Goal: Information Seeking & Learning: Learn about a topic

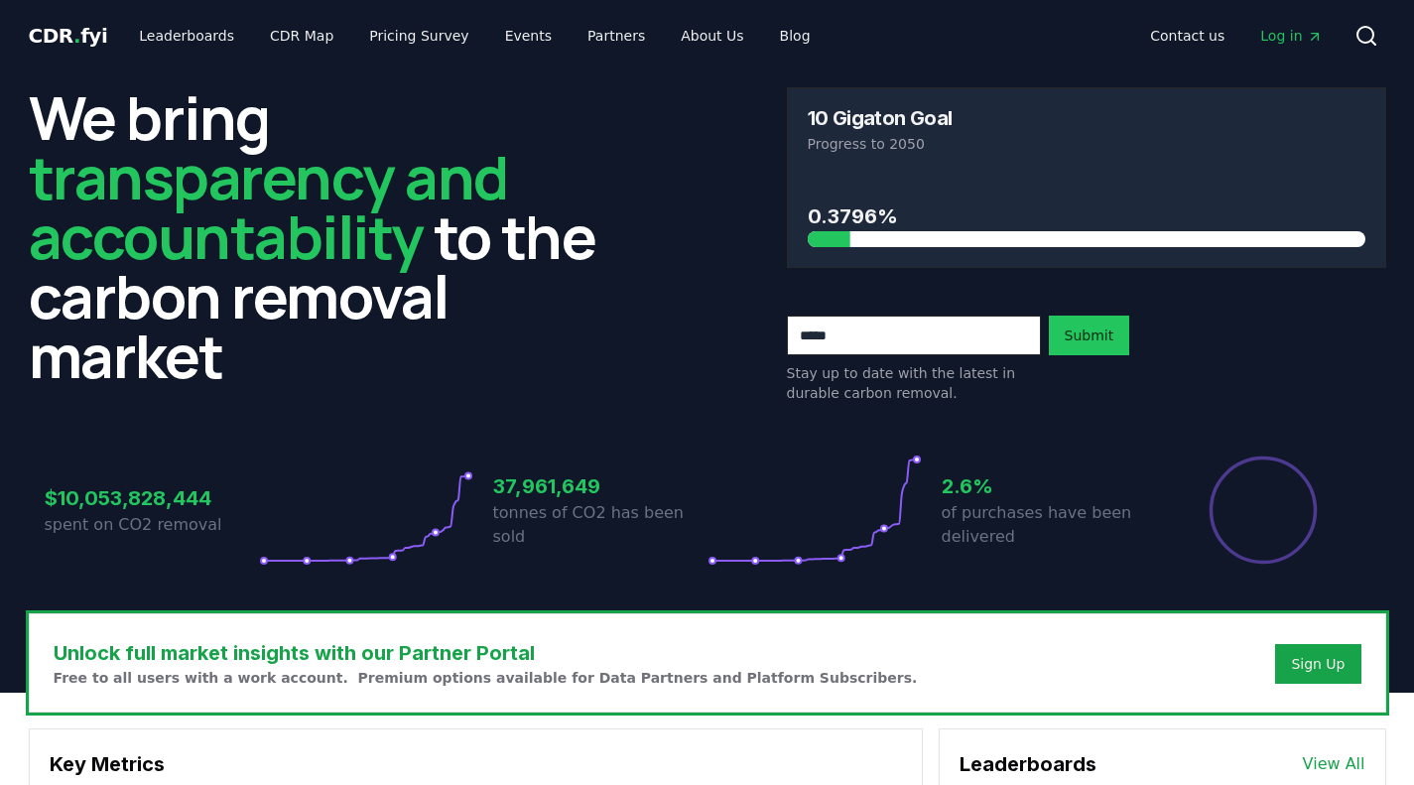
click at [891, 346] on input "email" at bounding box center [914, 335] width 254 height 40
type input "**********"
click at [1083, 333] on button "Submit" at bounding box center [1089, 335] width 81 height 40
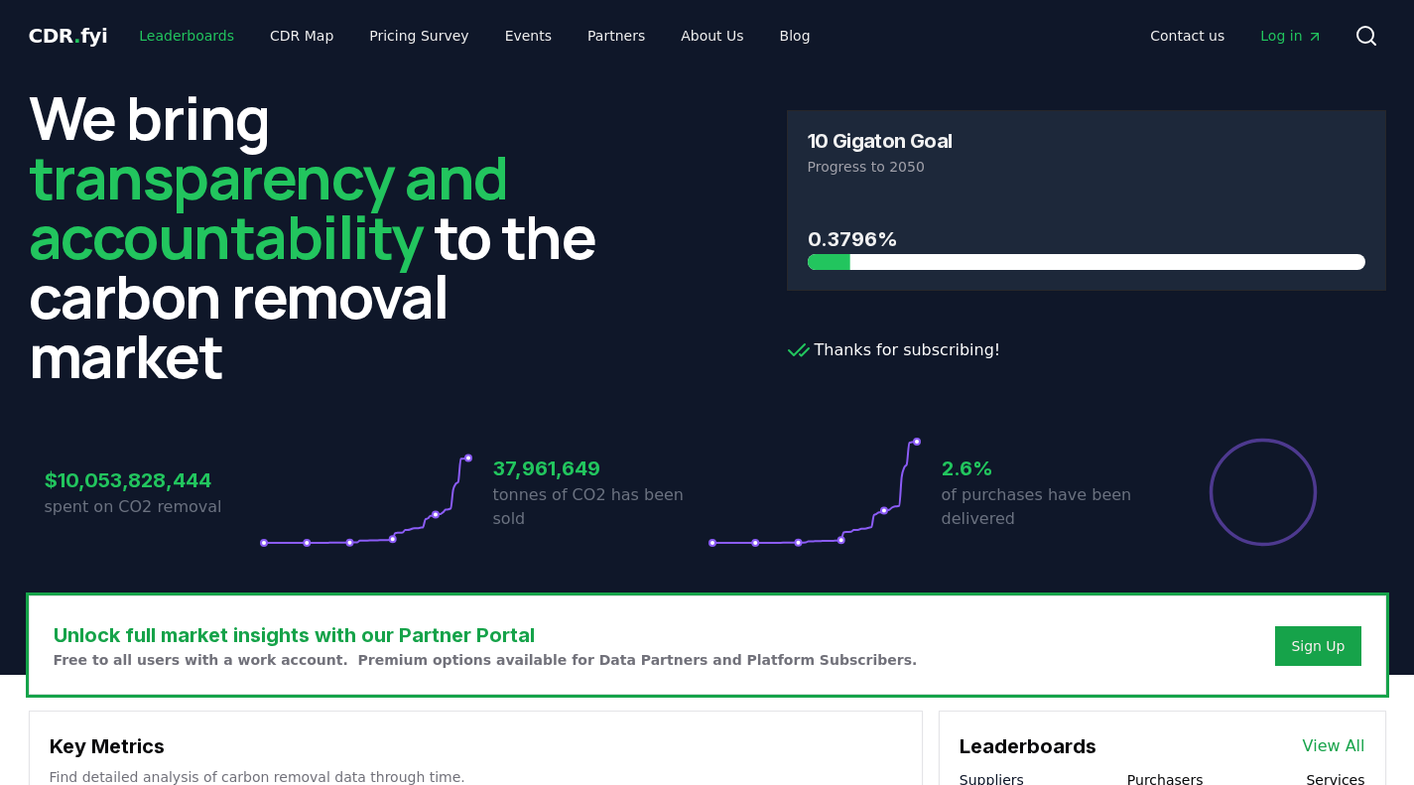
click at [197, 39] on link "Leaderboards" at bounding box center [186, 36] width 127 height 36
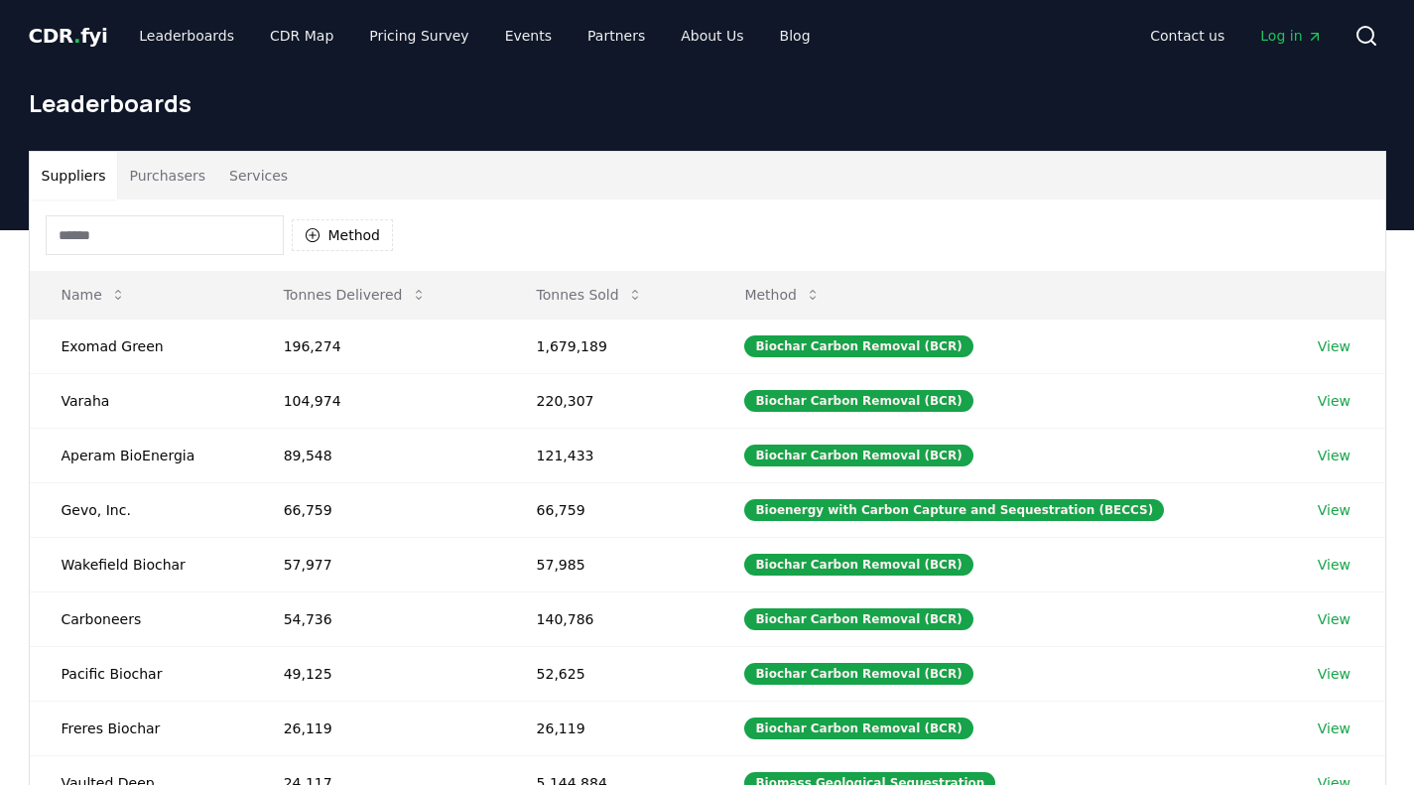
click at [186, 177] on button "Purchasers" at bounding box center [167, 176] width 100 height 48
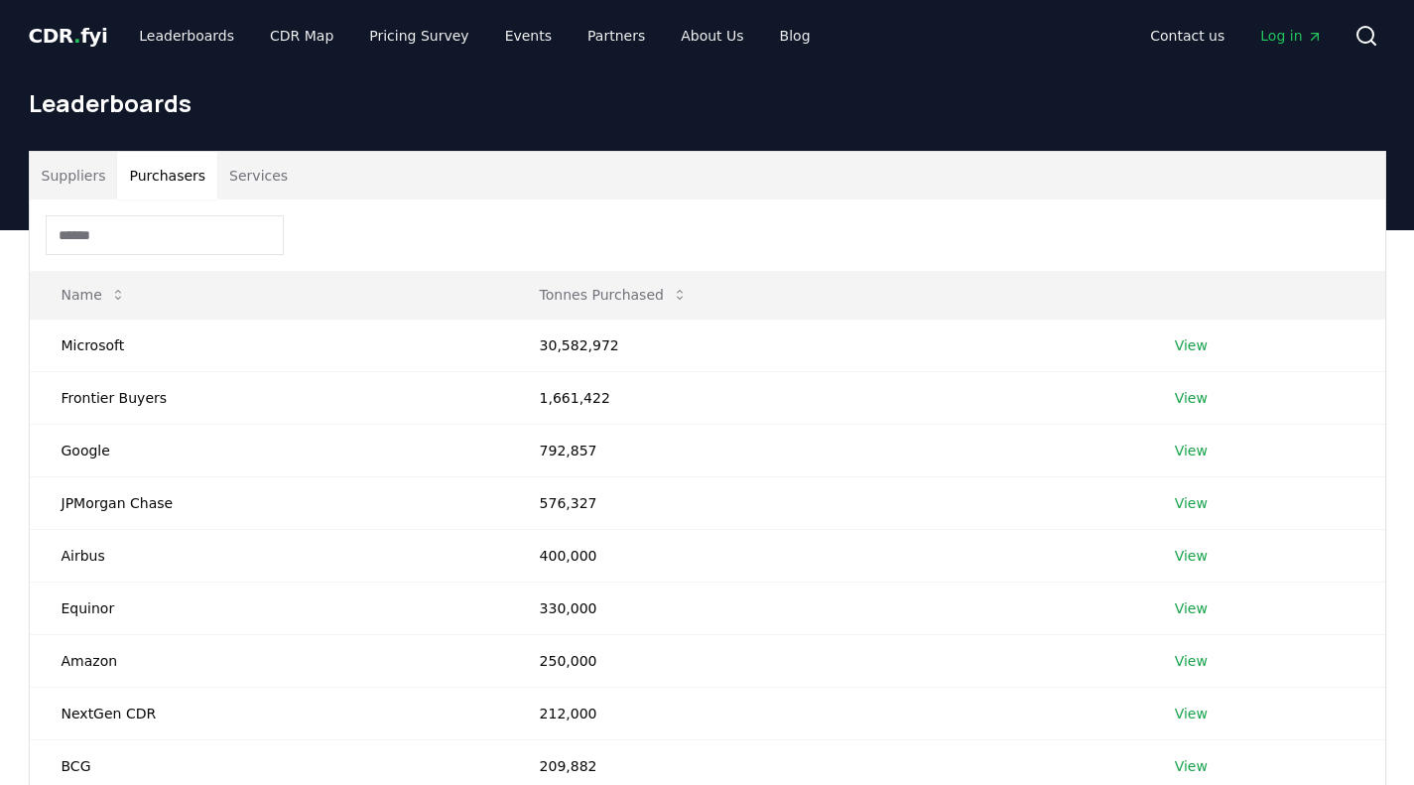
click at [1198, 349] on link "View" at bounding box center [1191, 345] width 33 height 20
click at [143, 177] on button "Purchasers" at bounding box center [167, 176] width 100 height 48
click at [616, 289] on button "Tonnes Purchased" at bounding box center [614, 295] width 180 height 40
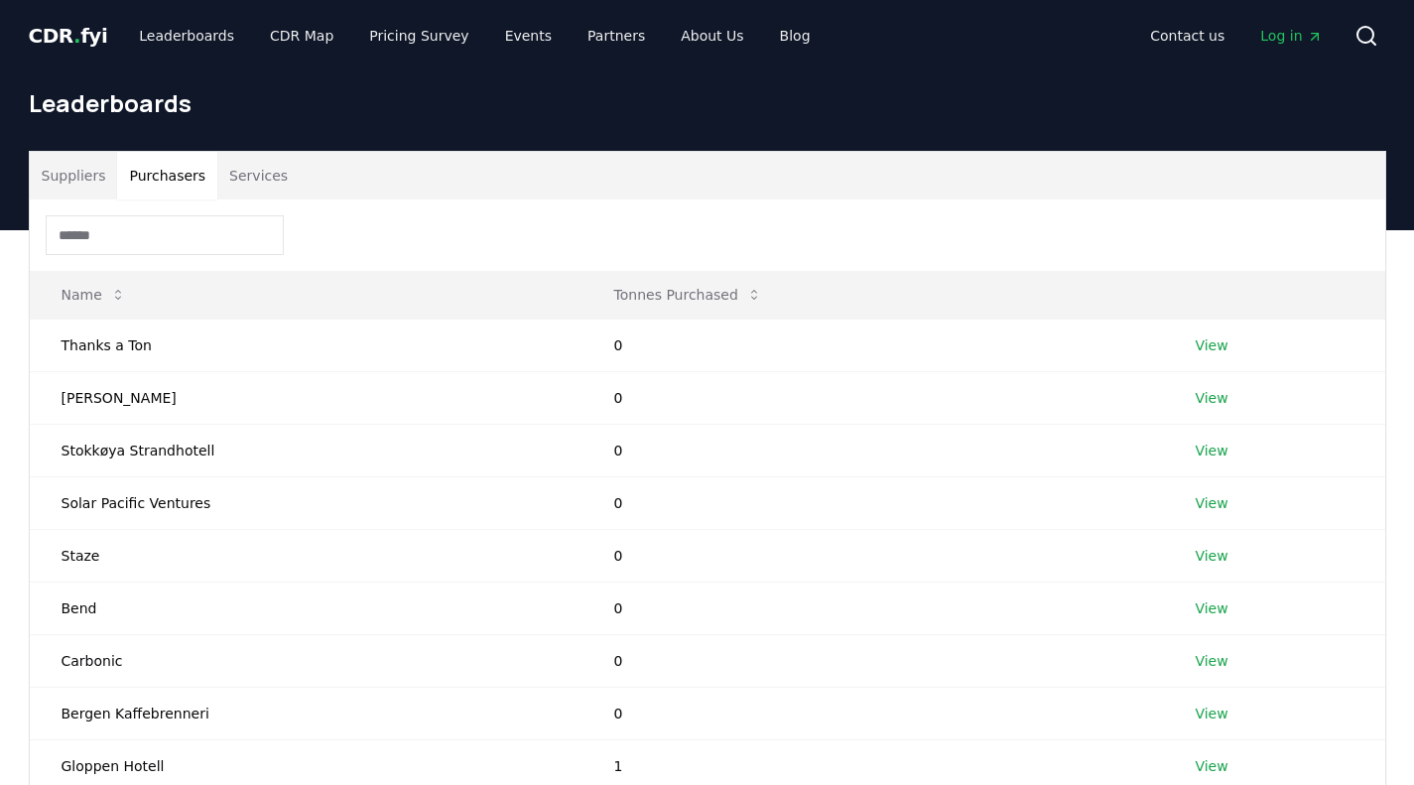
click at [616, 289] on button "Tonnes Purchased" at bounding box center [688, 295] width 180 height 40
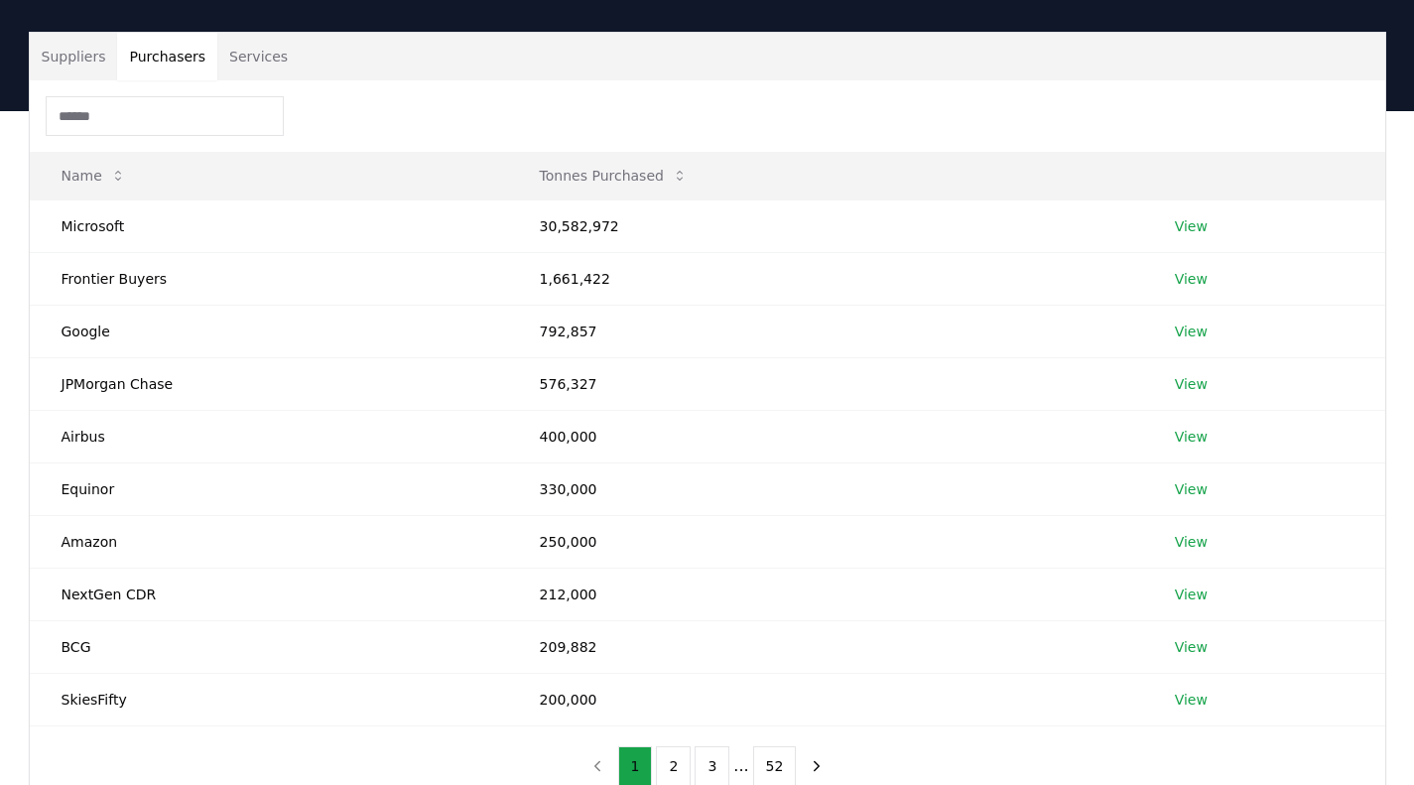
scroll to position [118, 0]
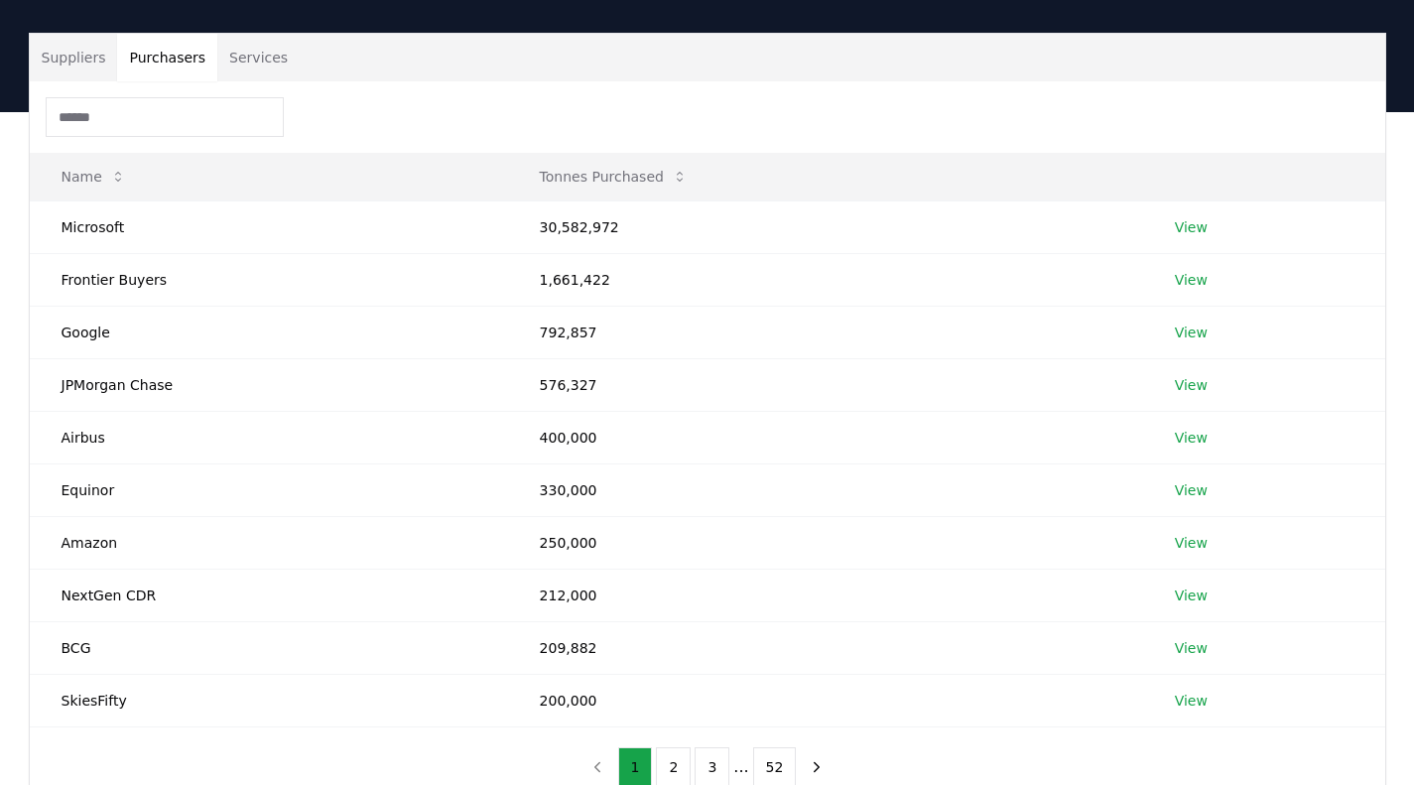
click at [1181, 705] on link "View" at bounding box center [1191, 700] width 33 height 20
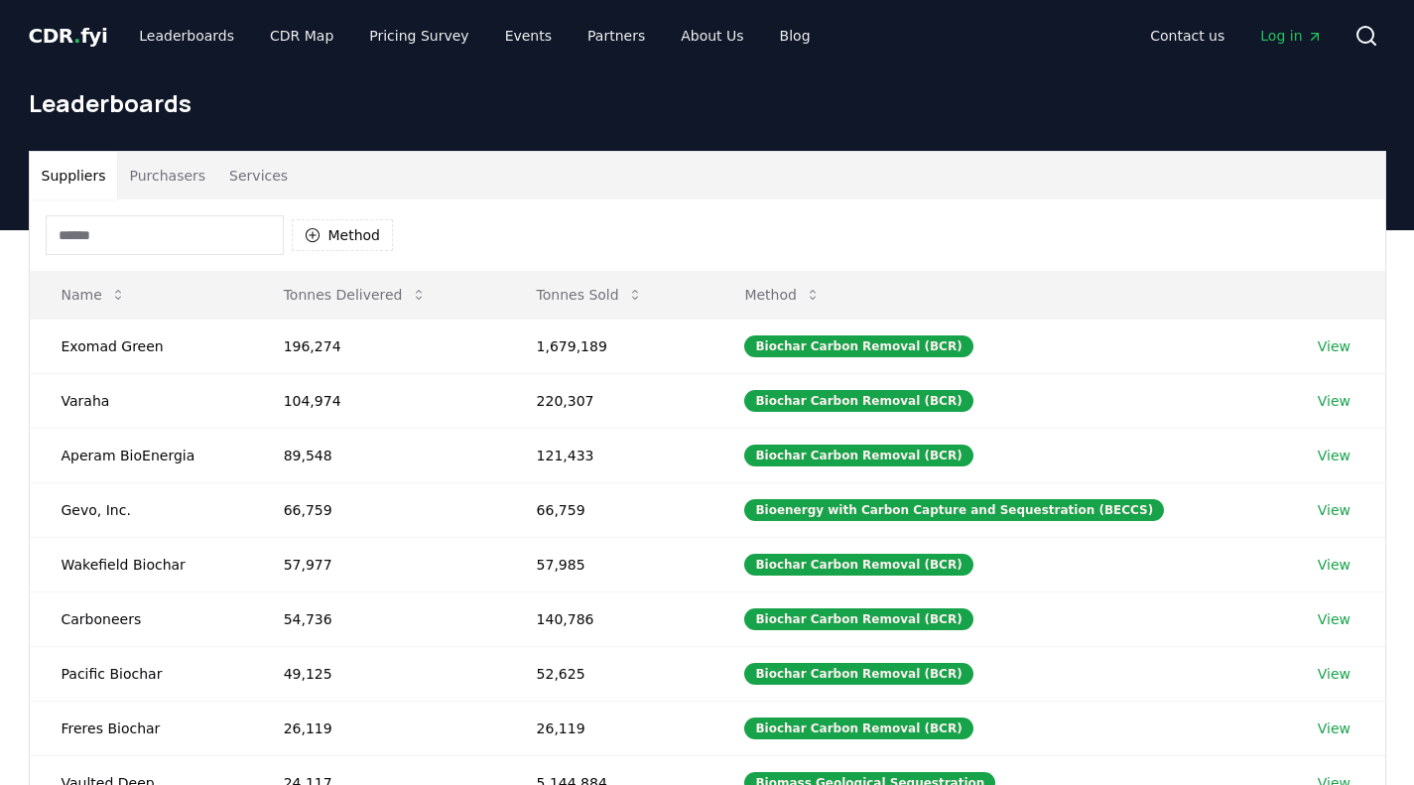
scroll to position [1, 0]
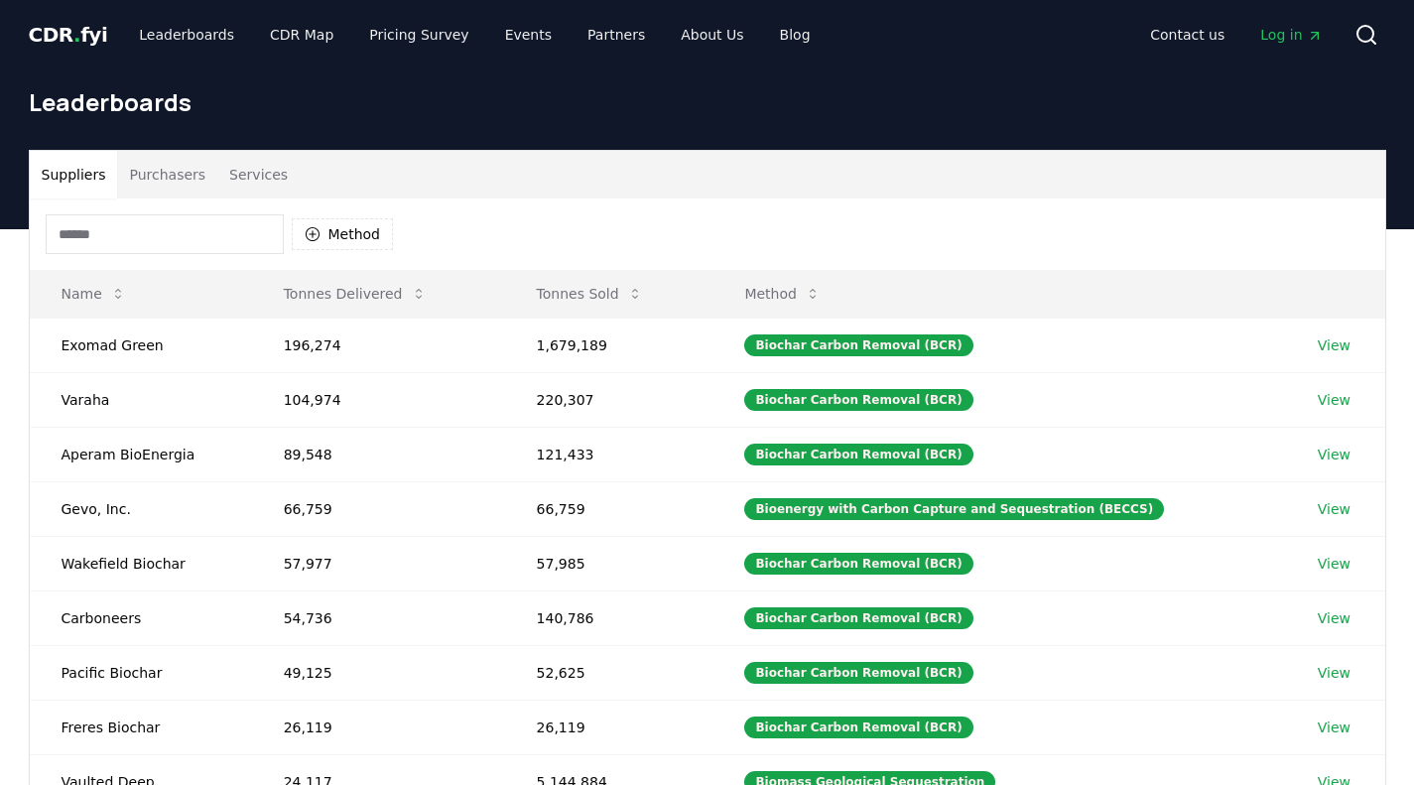
click at [148, 176] on button "Purchasers" at bounding box center [167, 175] width 100 height 48
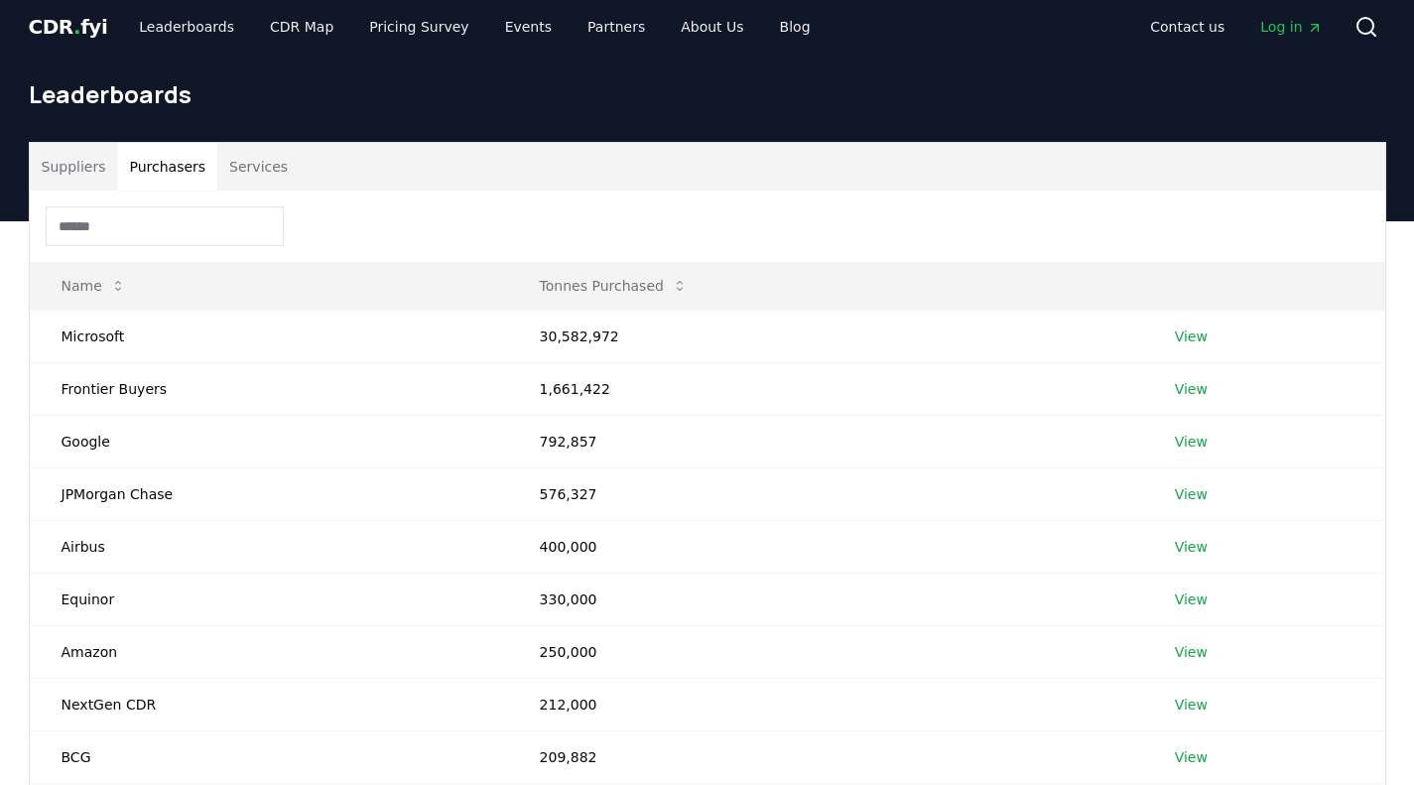
scroll to position [10, 0]
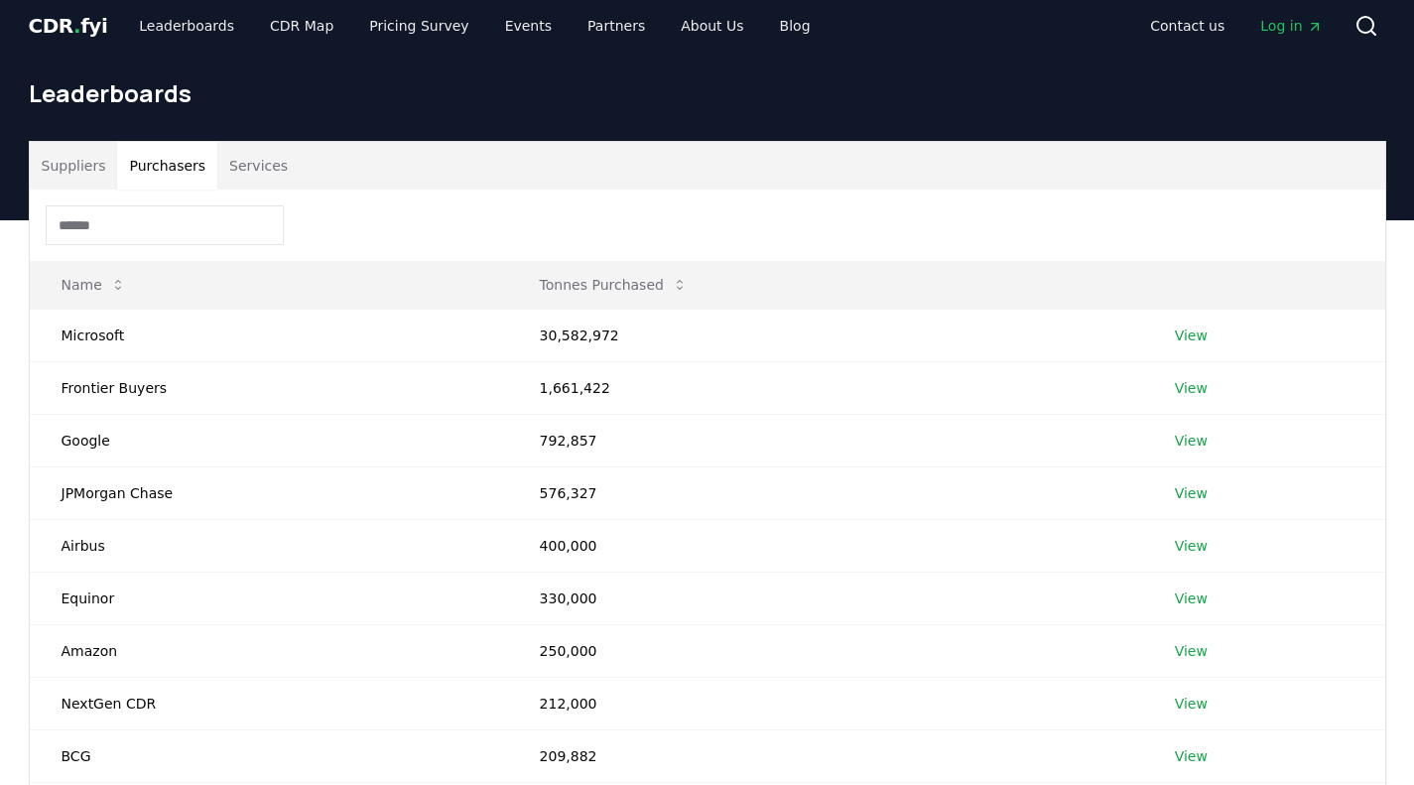
click at [0, 639] on div "Suppliers Purchasers Services Name Tonnes Purchased Microsoft 30,582,972 View F…" at bounding box center [707, 607] width 1414 height 775
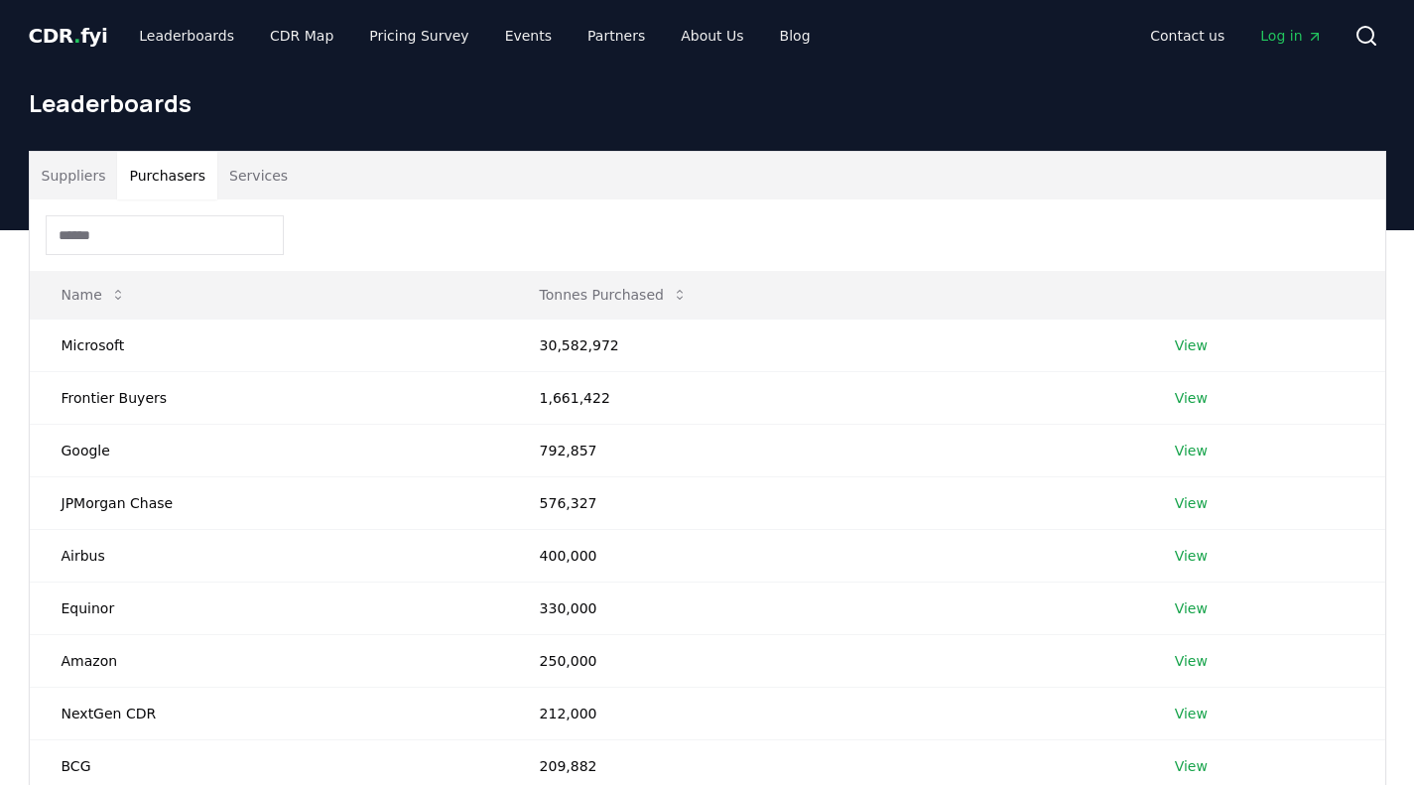
scroll to position [1, 0]
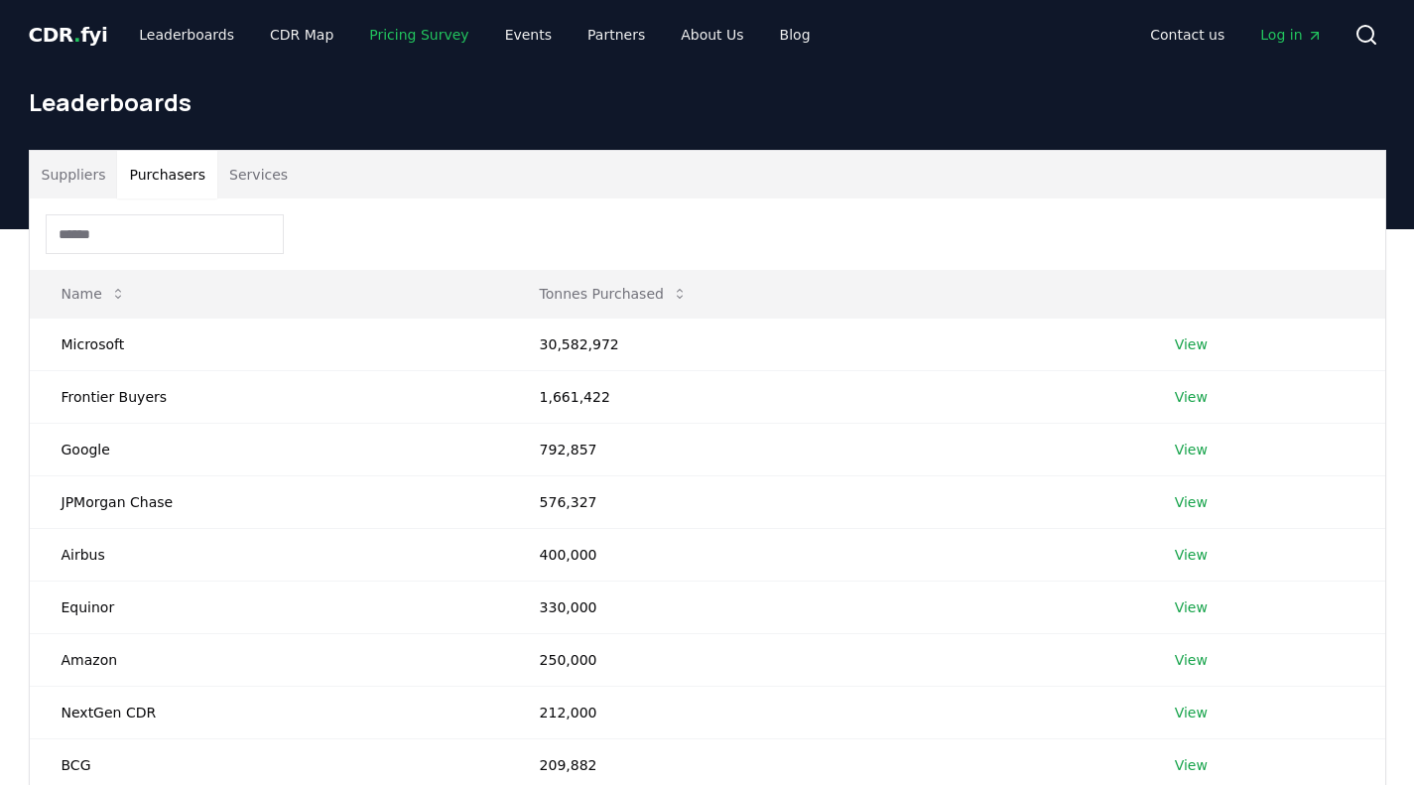
click at [398, 25] on link "Pricing Survey" at bounding box center [418, 35] width 131 height 36
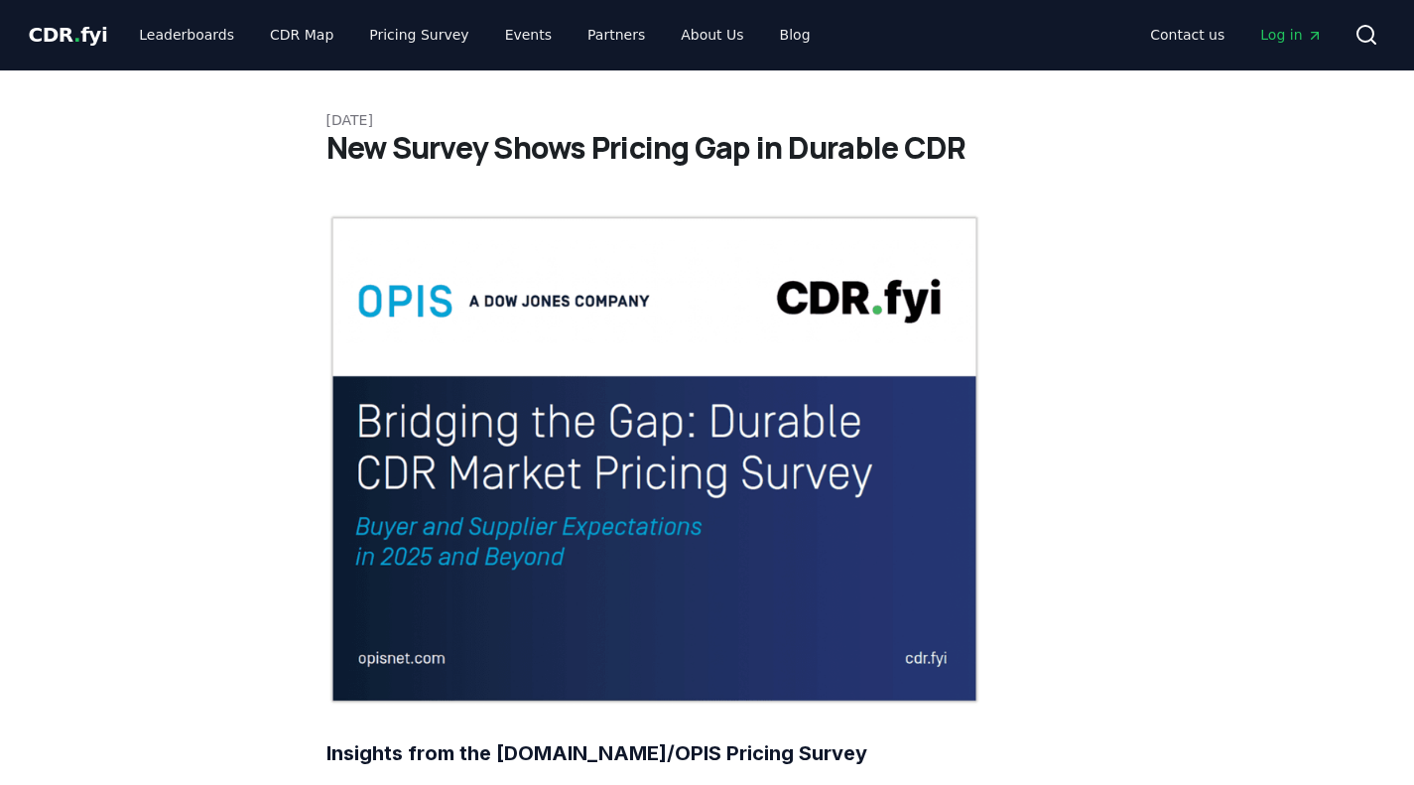
click at [48, 28] on span "CDR . fyi" at bounding box center [68, 35] width 79 height 24
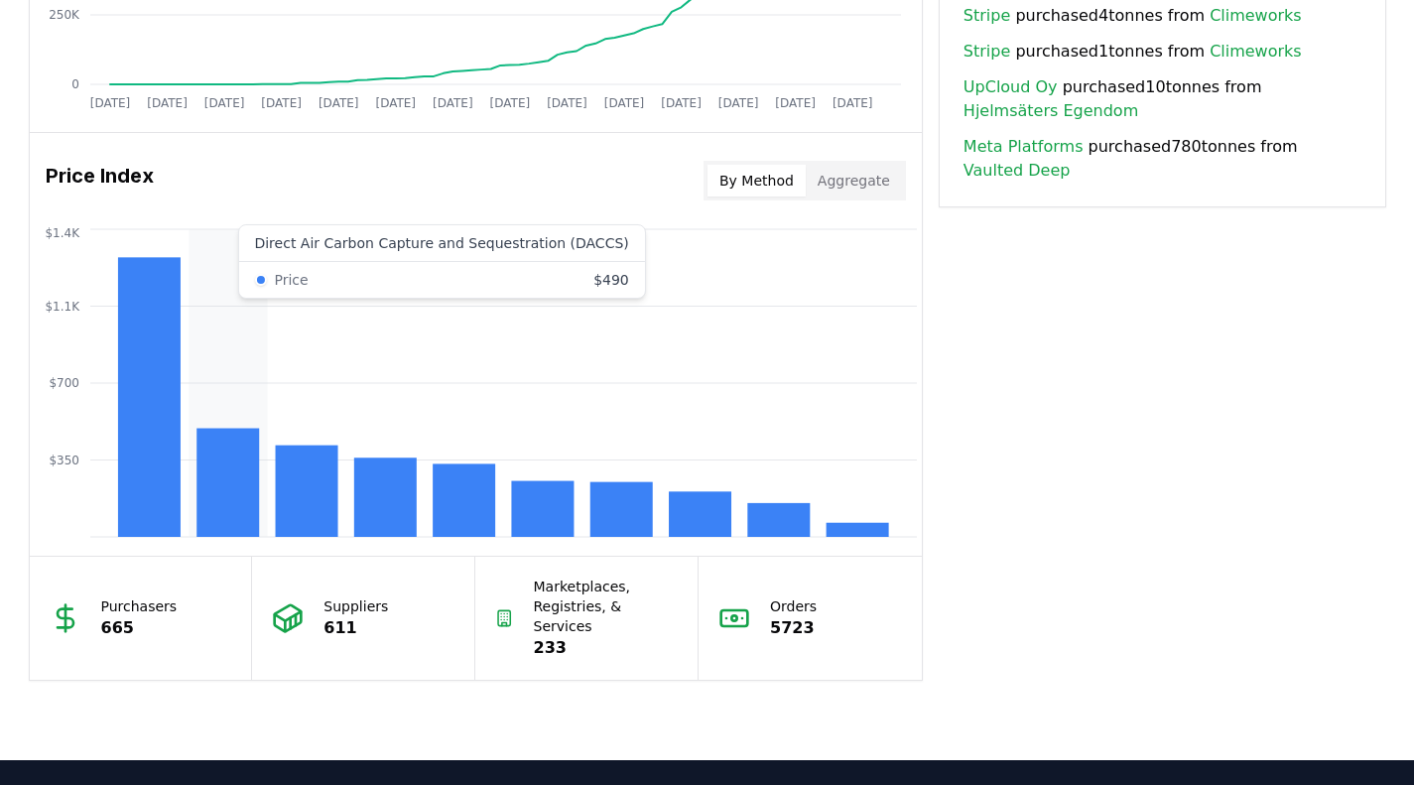
scroll to position [1527, 0]
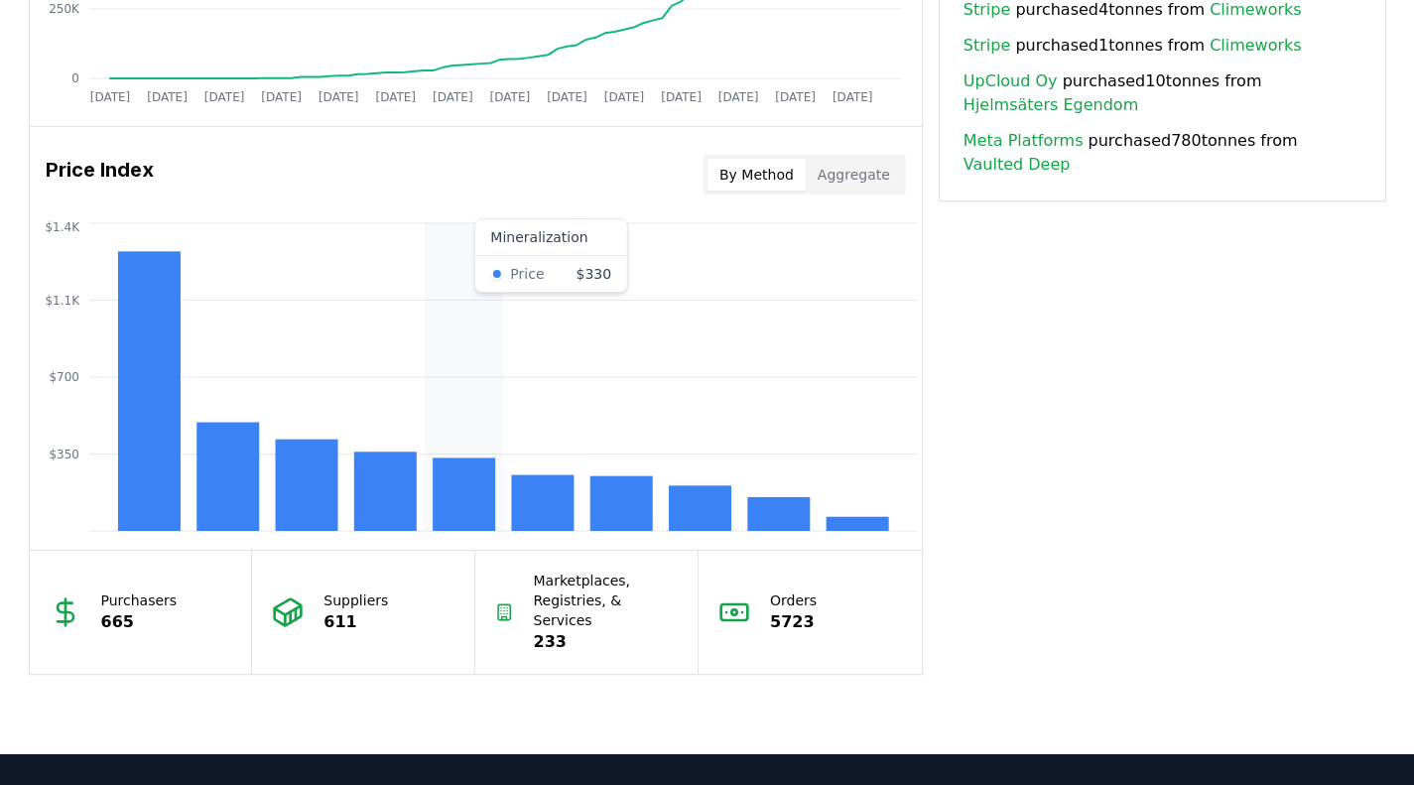
click at [474, 487] on rect at bounding box center [464, 493] width 62 height 73
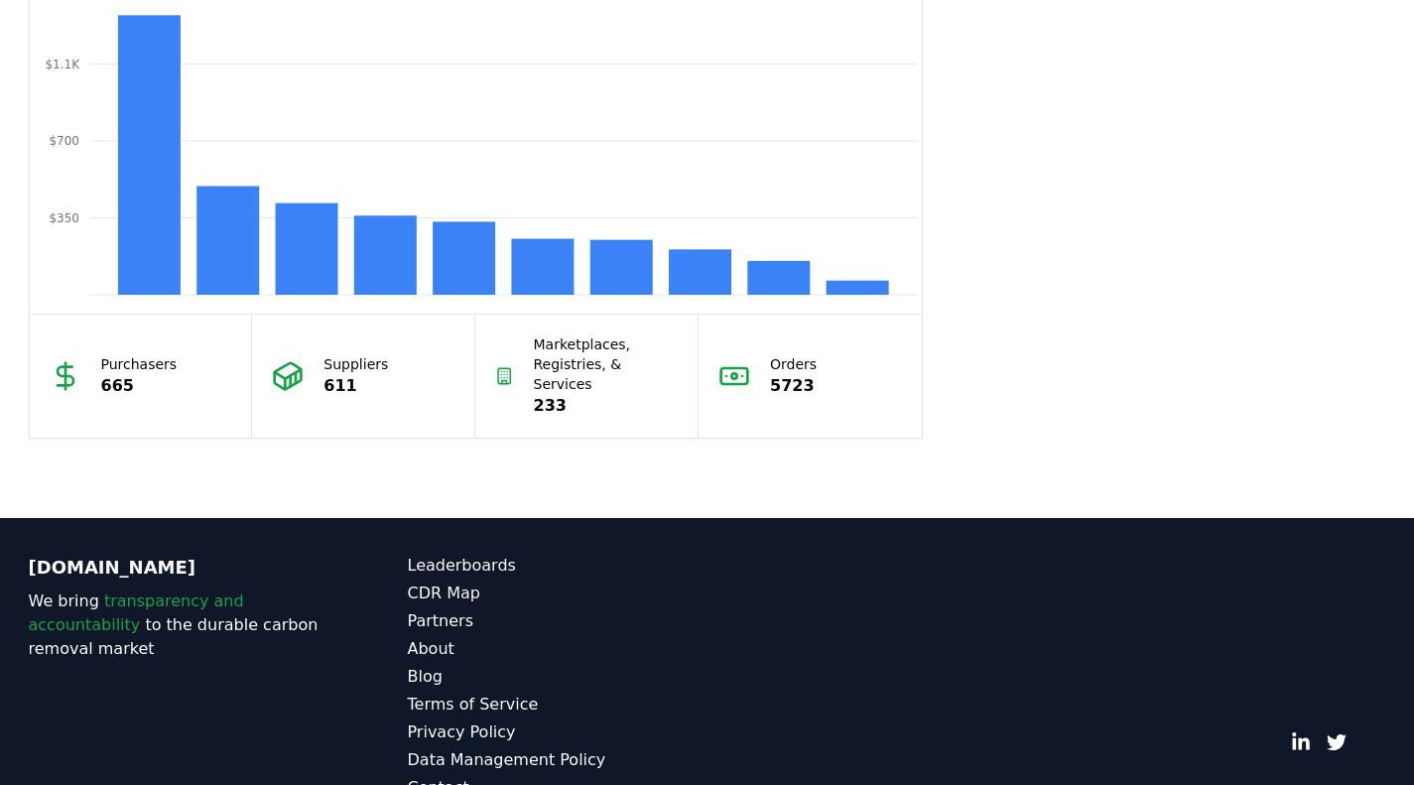
scroll to position [1794, 0]
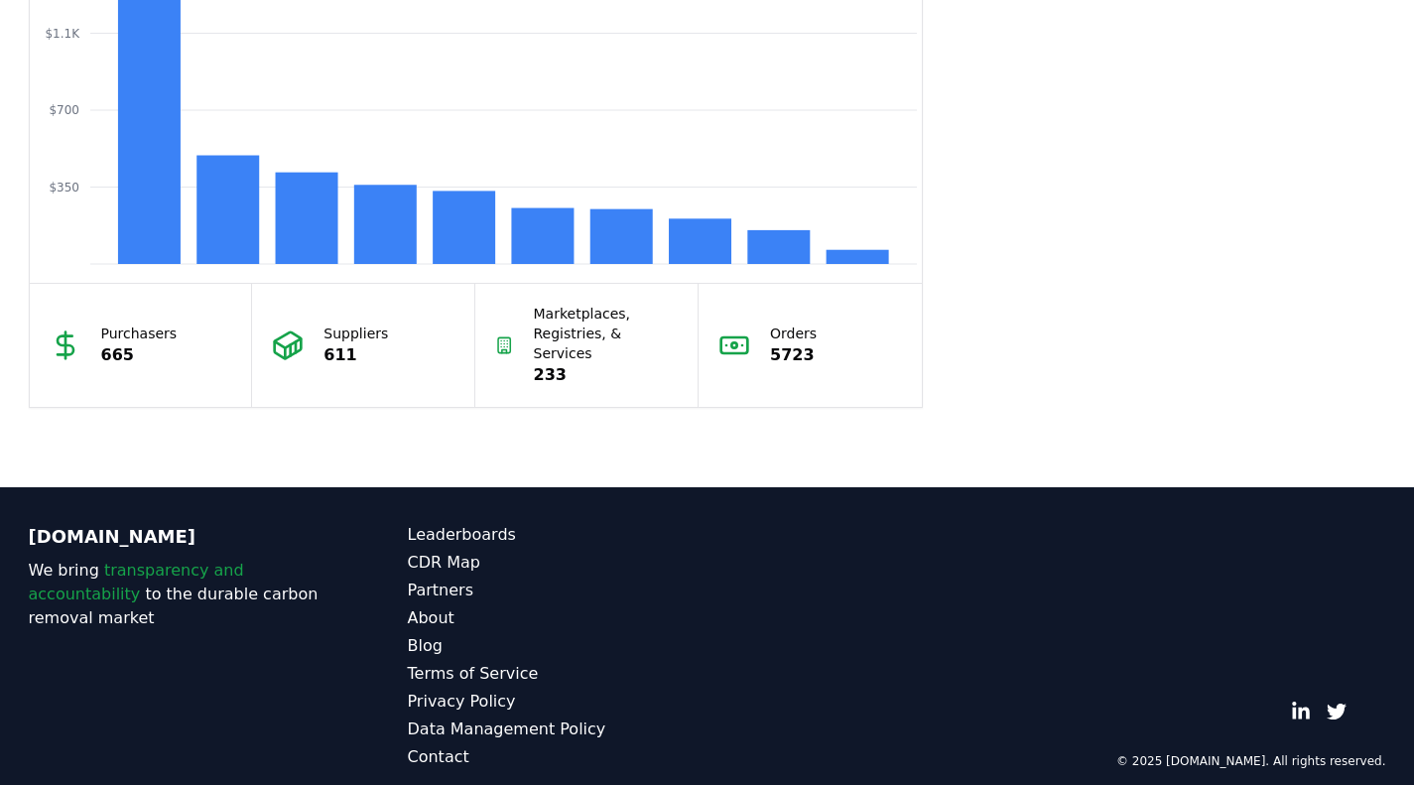
click at [471, 523] on link "Leaderboards" at bounding box center [558, 535] width 300 height 24
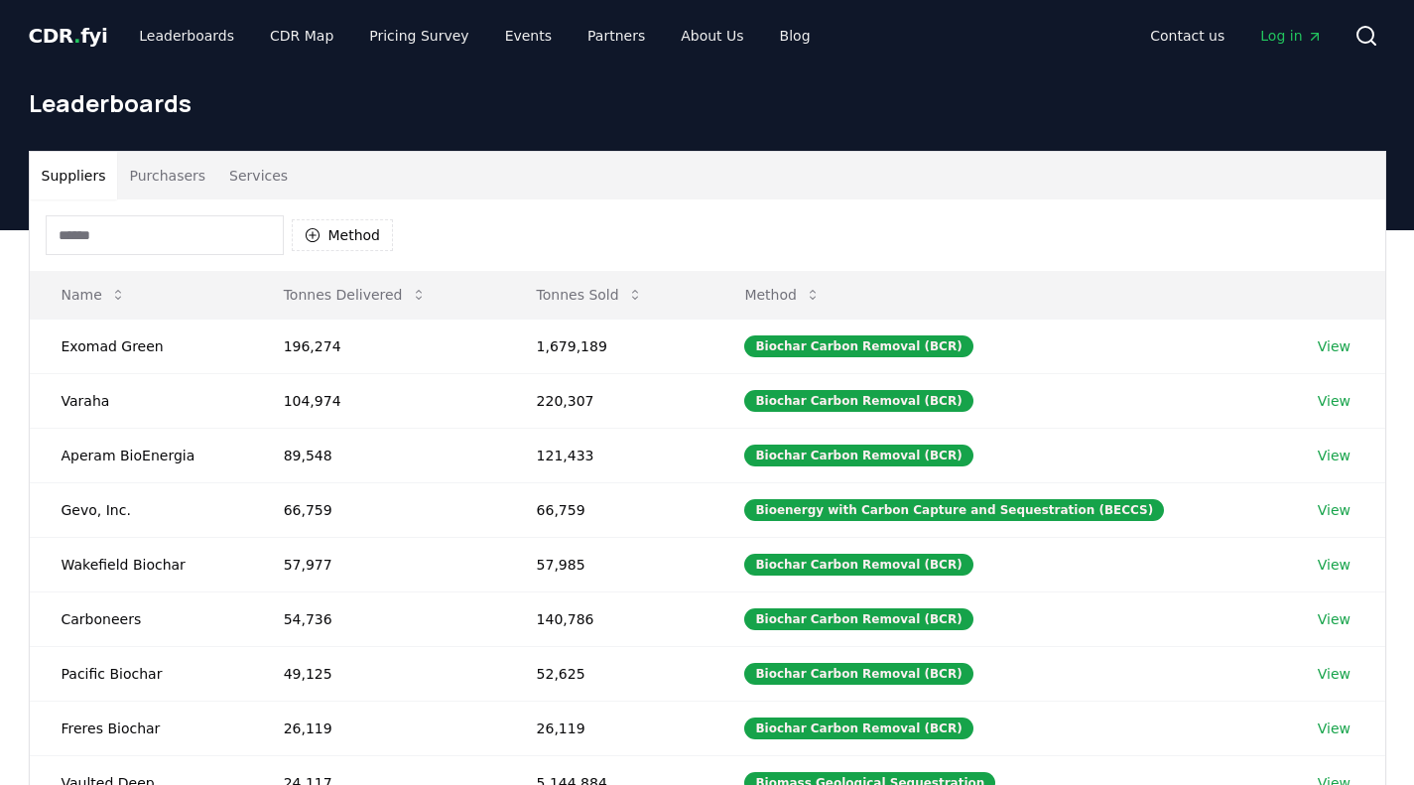
click at [46, 33] on span "CDR . fyi" at bounding box center [68, 36] width 79 height 24
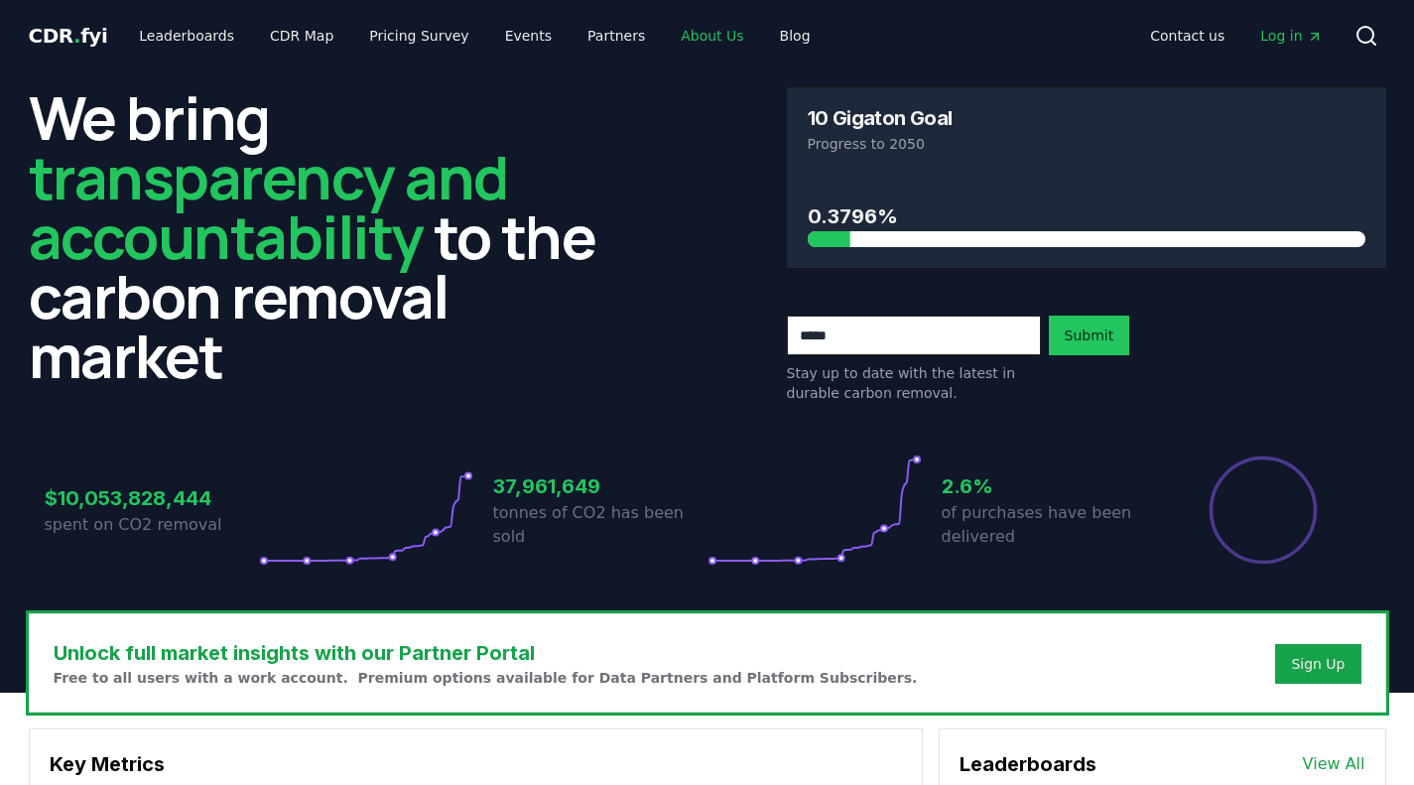
click at [692, 38] on link "About Us" at bounding box center [712, 36] width 94 height 36
